Goal: Use online tool/utility: Utilize a website feature to perform a specific function

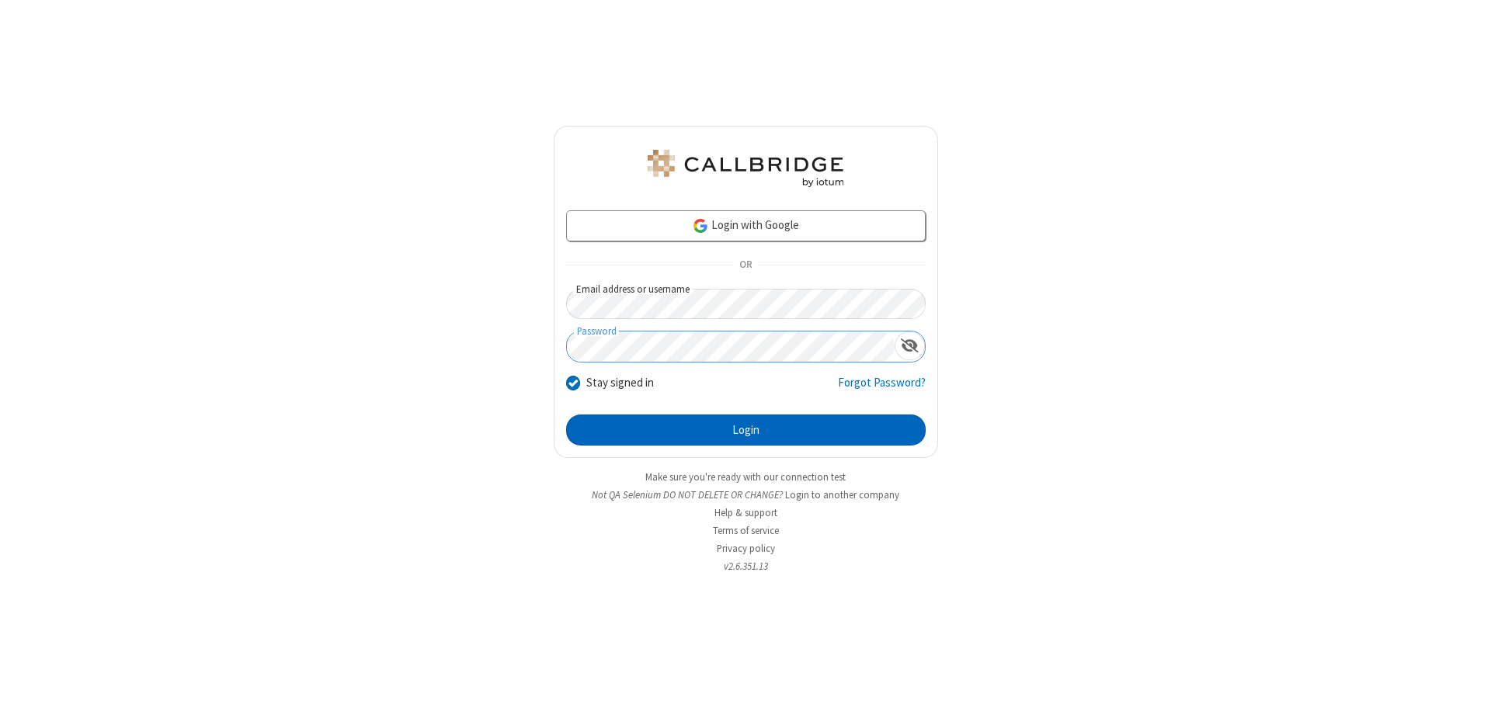
click at [746, 430] on button "Login" at bounding box center [746, 430] width 360 height 31
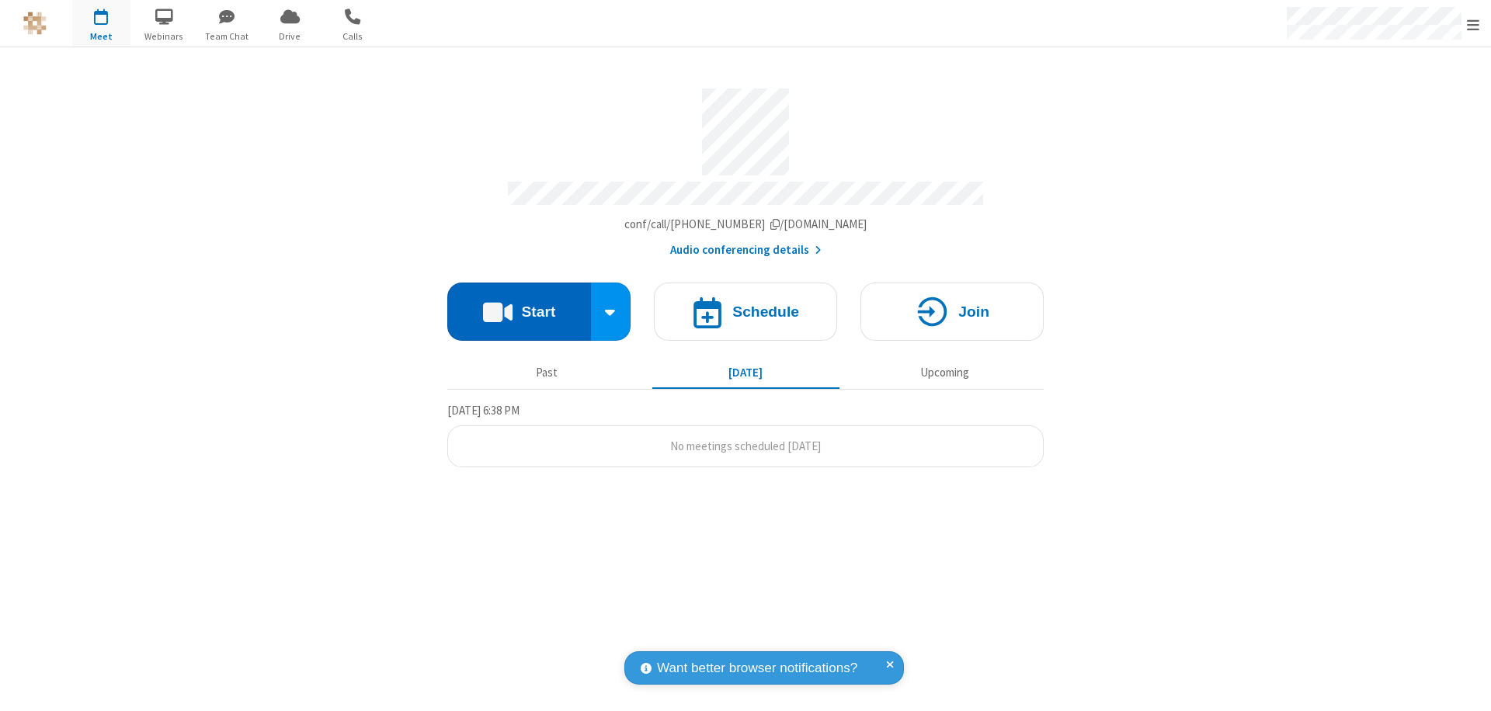
click at [519, 304] on button "Start" at bounding box center [519, 312] width 144 height 58
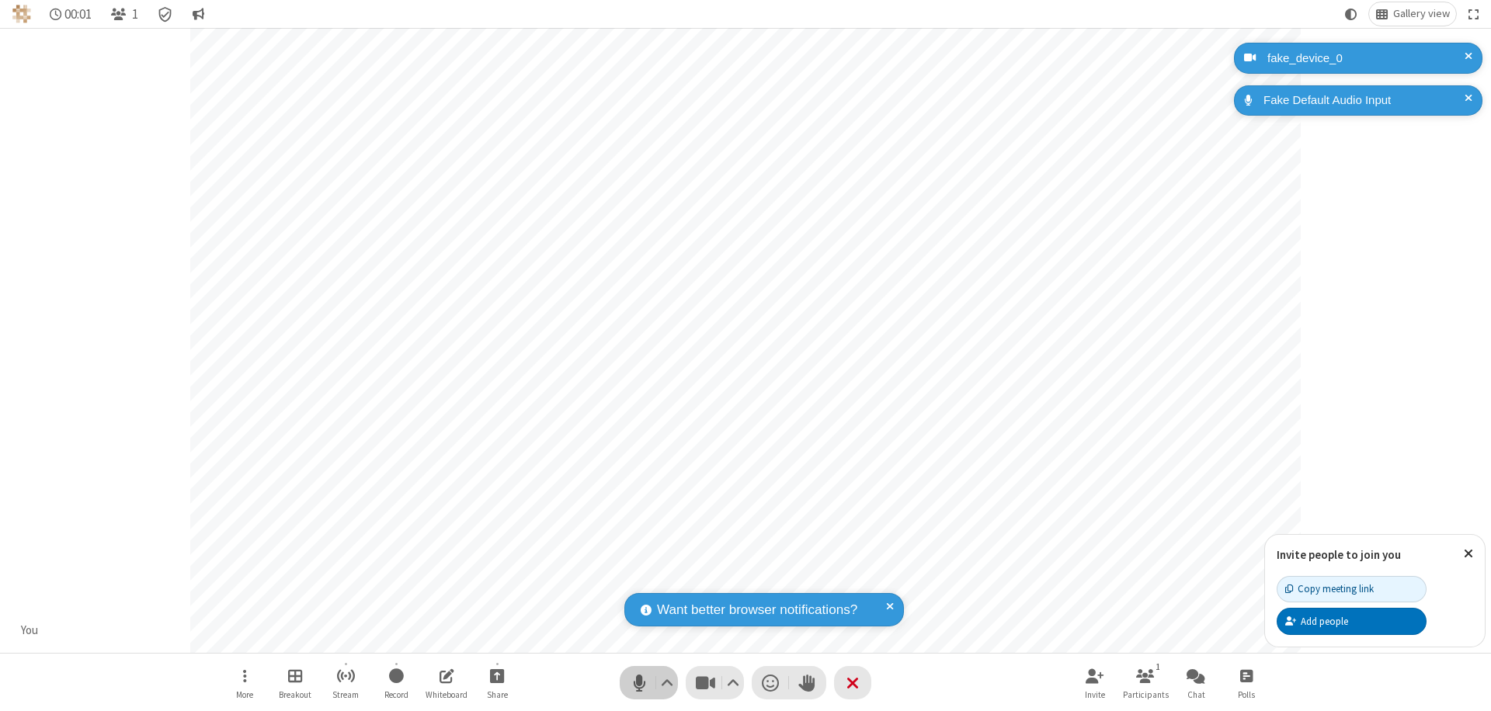
click at [639, 683] on span "Mute (⌘+Shift+A)" at bounding box center [639, 683] width 23 height 23
click at [639, 683] on span "Unmute (⌘+Shift+A)" at bounding box center [639, 683] width 23 height 23
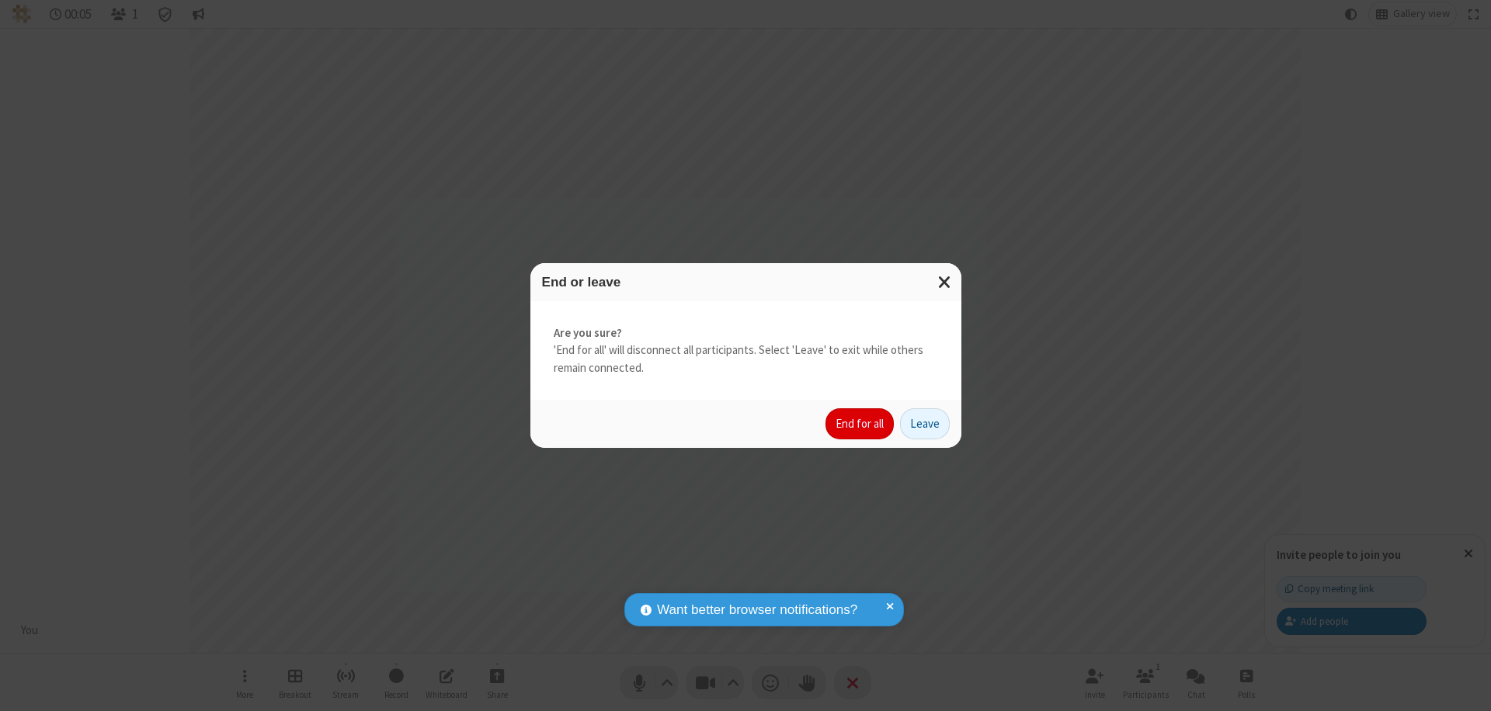
click at [861, 424] on button "End for all" at bounding box center [860, 424] width 68 height 31
